Goal: Task Accomplishment & Management: Complete application form

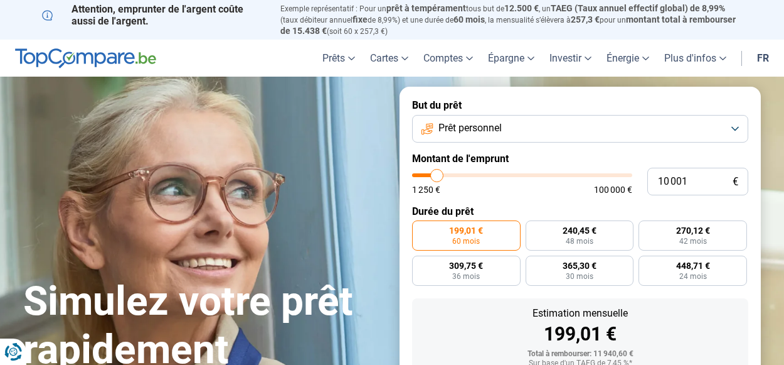
type input "41 500"
type input "41500"
click at [503, 173] on input "range" at bounding box center [522, 175] width 220 height 4
radio input "false"
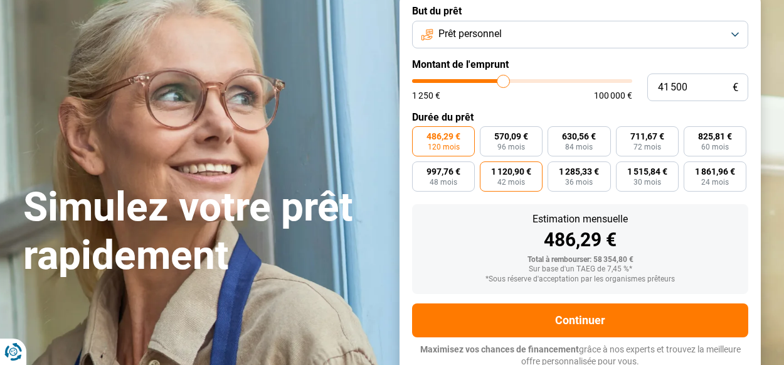
scroll to position [96, 0]
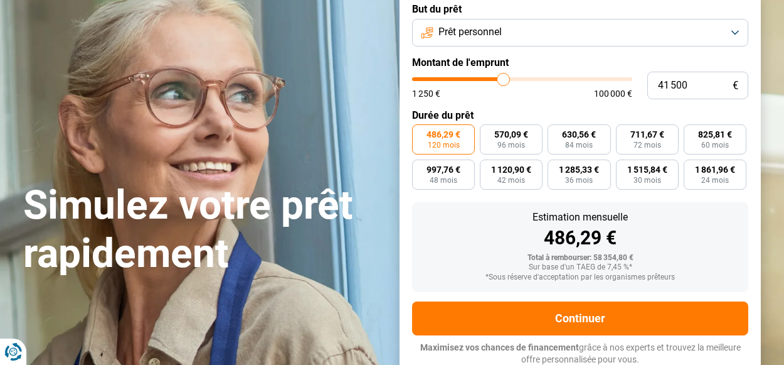
type input "16 750"
type input "16750"
click at [451, 78] on input "range" at bounding box center [522, 79] width 220 height 4
radio input "true"
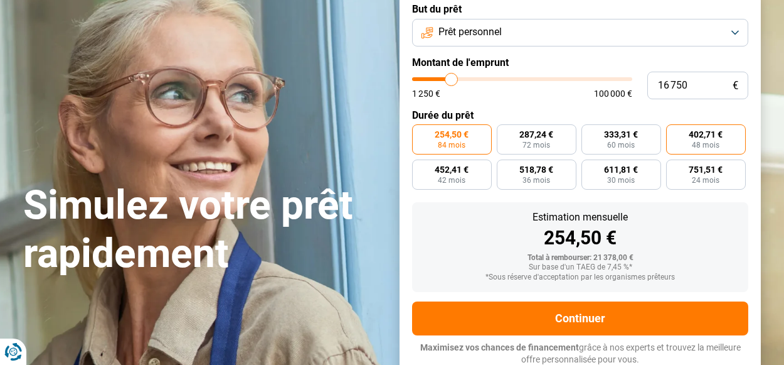
click at [698, 136] on span "402,71 €" at bounding box center [706, 134] width 34 height 9
click at [675, 132] on input "402,71 € 48 mois" at bounding box center [670, 128] width 8 height 8
radio input "true"
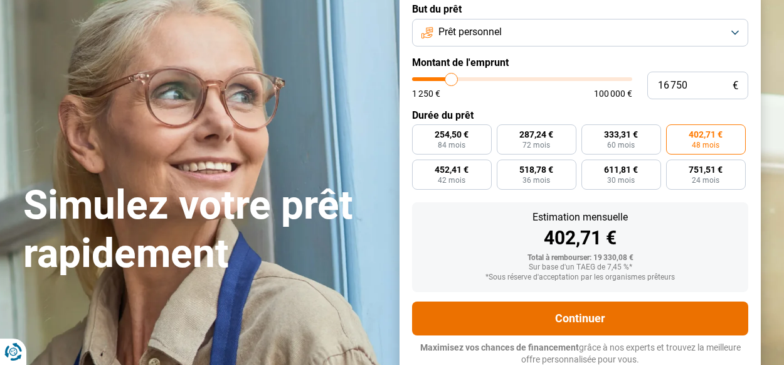
click at [617, 306] on button "Continuer" at bounding box center [580, 318] width 336 height 34
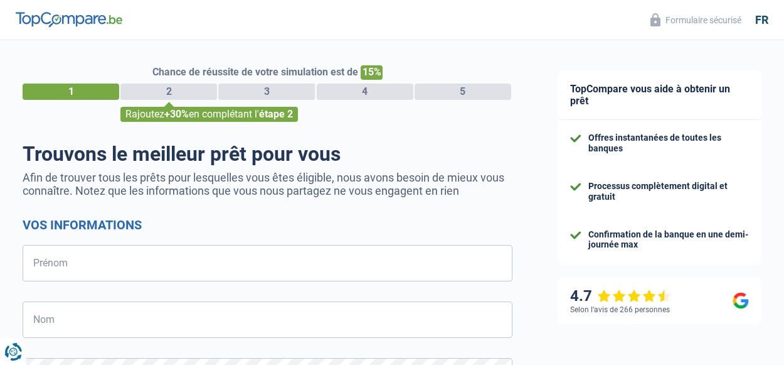
select select "32"
